Goal: Information Seeking & Learning: Learn about a topic

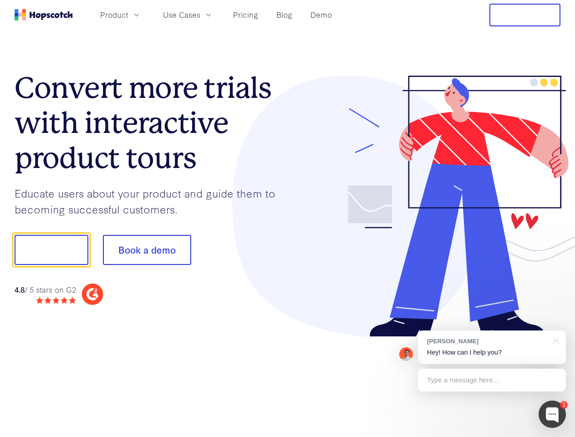
click at [288, 219] on div at bounding box center [424, 207] width 273 height 262
click at [128, 15] on span "Product" at bounding box center [114, 14] width 28 height 11
click at [200, 15] on span "Use Cases" at bounding box center [181, 14] width 37 height 11
click at [525, 15] on button "Free Trial" at bounding box center [524, 15] width 71 height 23
click at [51, 250] on button "Show me!" at bounding box center [52, 250] width 74 height 30
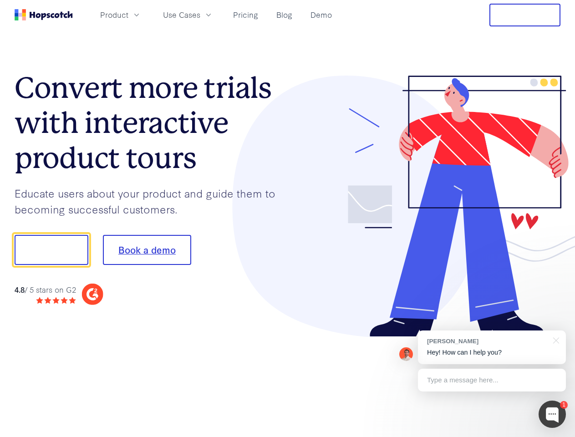
click at [147, 250] on button "Book a demo" at bounding box center [147, 250] width 88 height 30
click at [552, 414] on div at bounding box center [552, 414] width 27 height 27
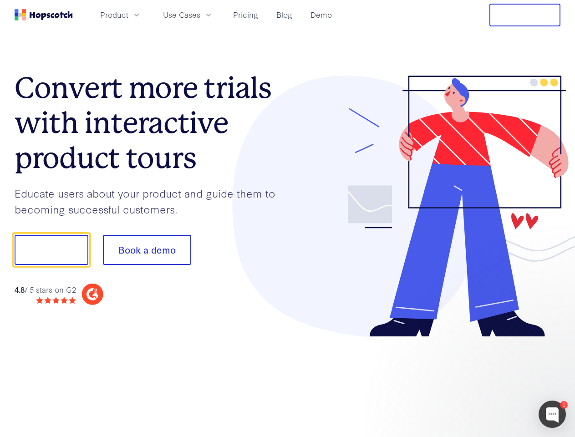
click at [492, 347] on div at bounding box center [480, 249] width 171 height 304
click at [554, 340] on div at bounding box center [480, 310] width 171 height 182
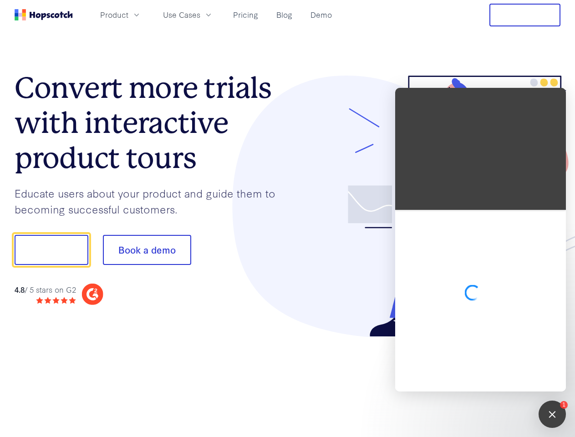
click at [492, 380] on div at bounding box center [480, 301] width 171 height 182
